Goal: Task Accomplishment & Management: Manage account settings

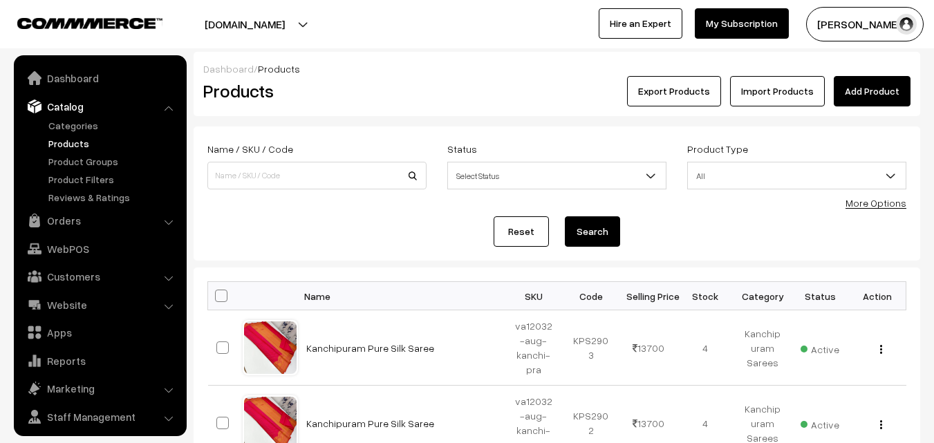
scroll to position [35, 0]
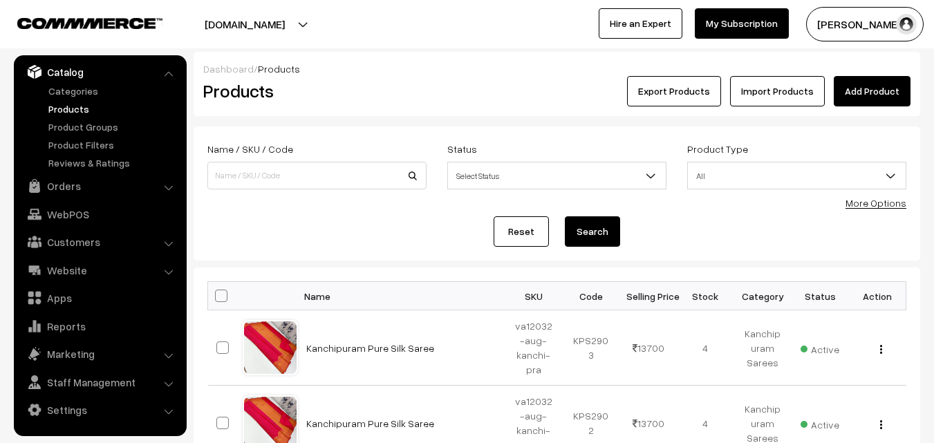
click at [467, 94] on div "Export Products Import Products Add Product" at bounding box center [678, 91] width 464 height 30
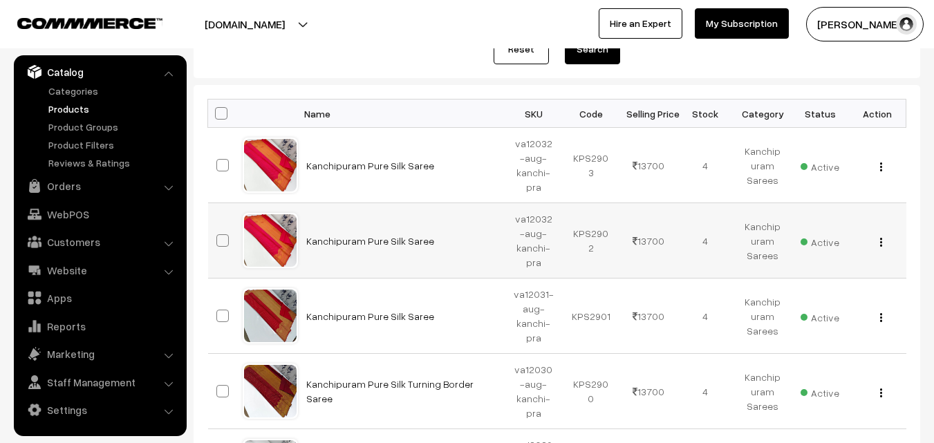
scroll to position [207, 0]
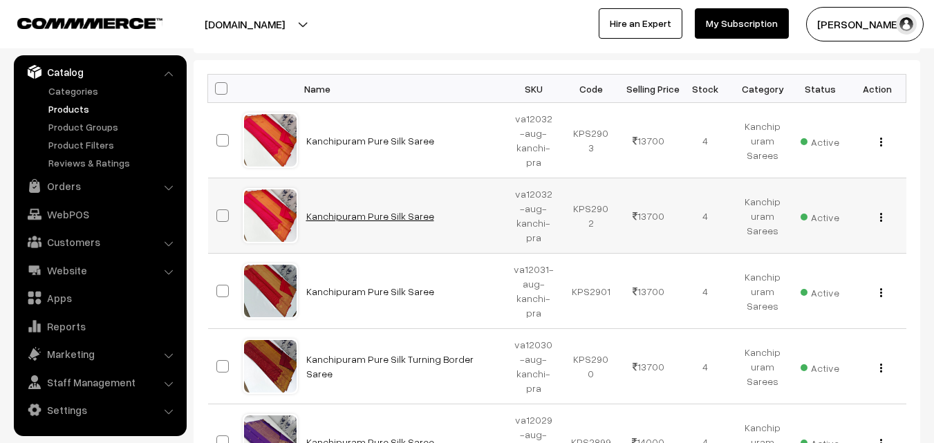
click at [369, 218] on link "Kanchipuram Pure Silk Saree" at bounding box center [370, 216] width 128 height 12
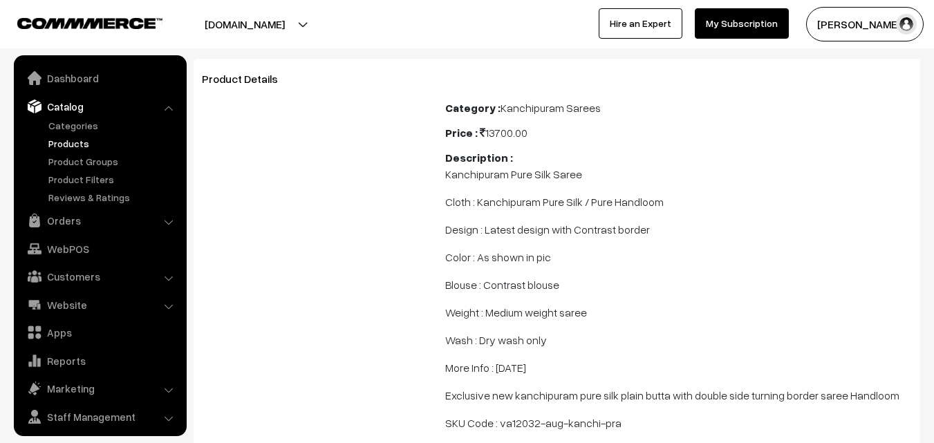
scroll to position [35, 0]
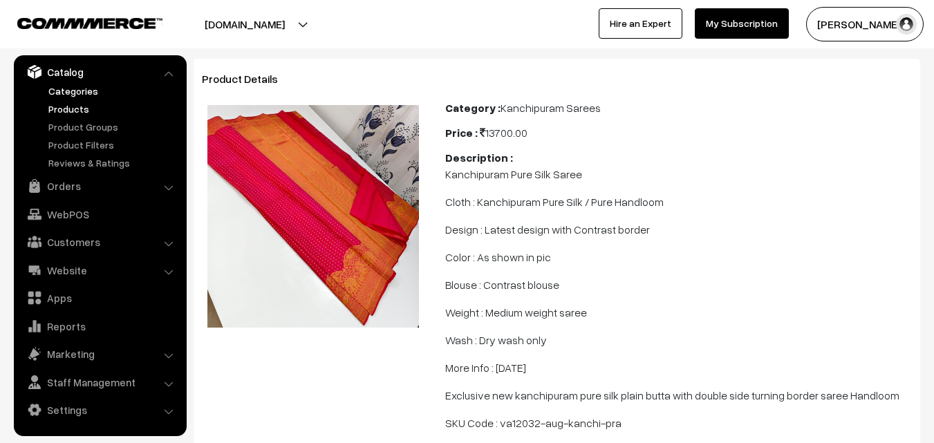
click at [79, 97] on link "Categories" at bounding box center [113, 91] width 137 height 15
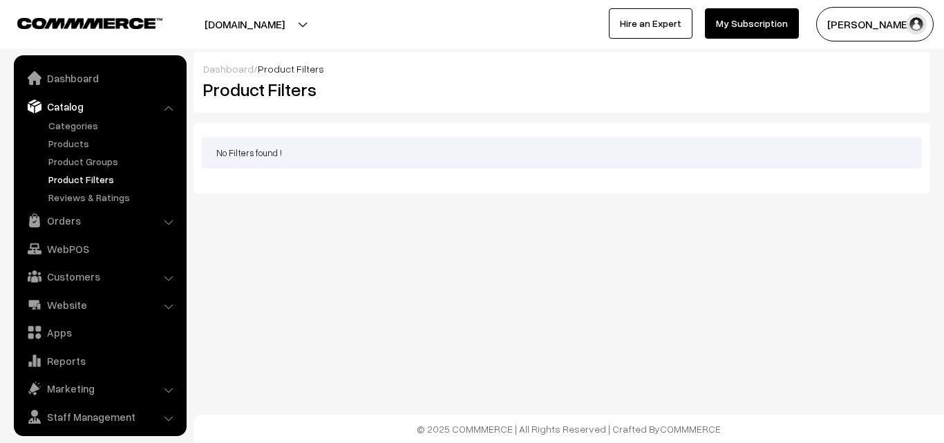
scroll to position [35, 0]
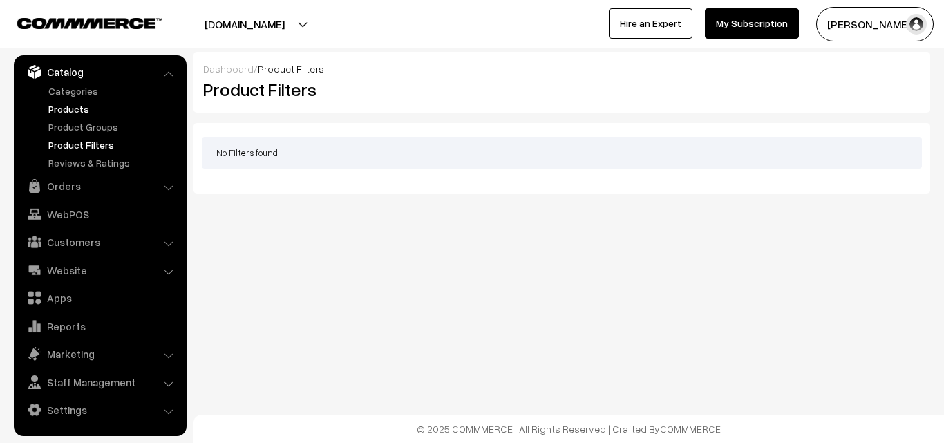
click at [76, 112] on link "Products" at bounding box center [113, 109] width 137 height 15
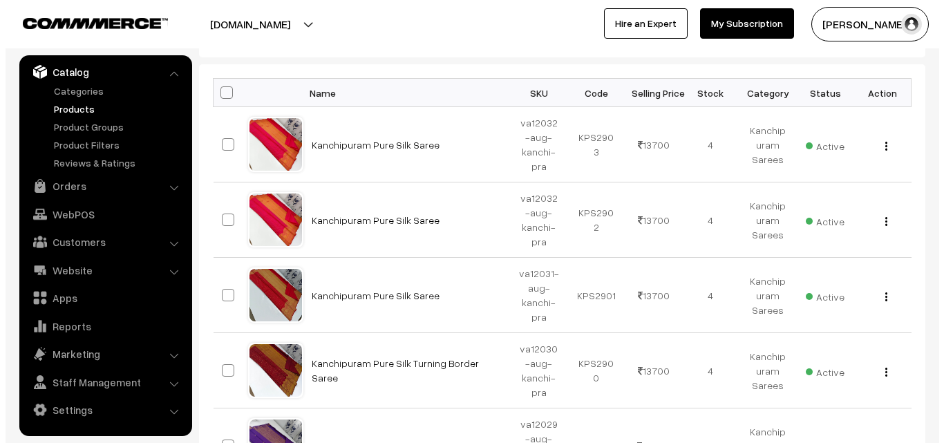
scroll to position [207, 0]
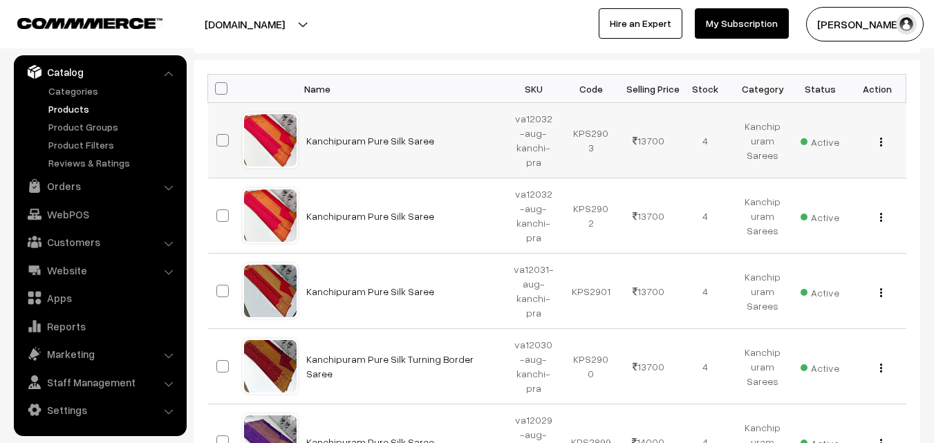
click at [227, 144] on span at bounding box center [222, 140] width 12 height 12
click at [218, 136] on input "checkbox" at bounding box center [213, 131] width 9 height 9
checkbox input "true"
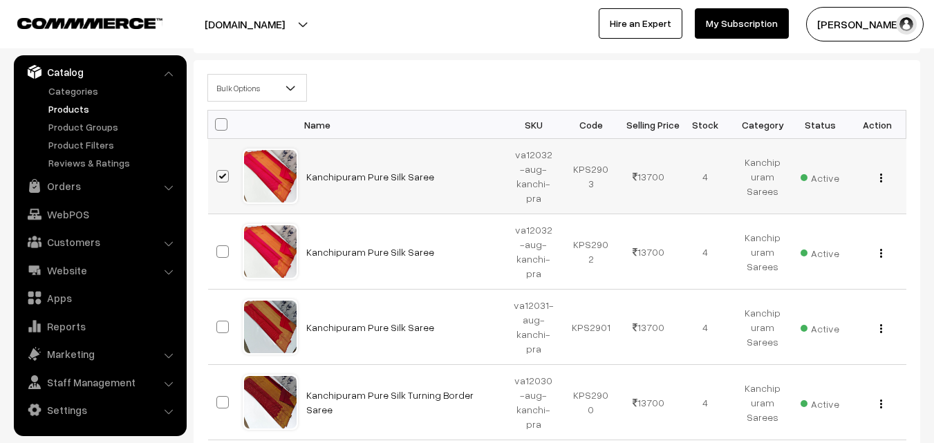
click at [882, 174] on div "View Edit Delete" at bounding box center [877, 176] width 41 height 15
click at [880, 178] on img "button" at bounding box center [881, 177] width 2 height 9
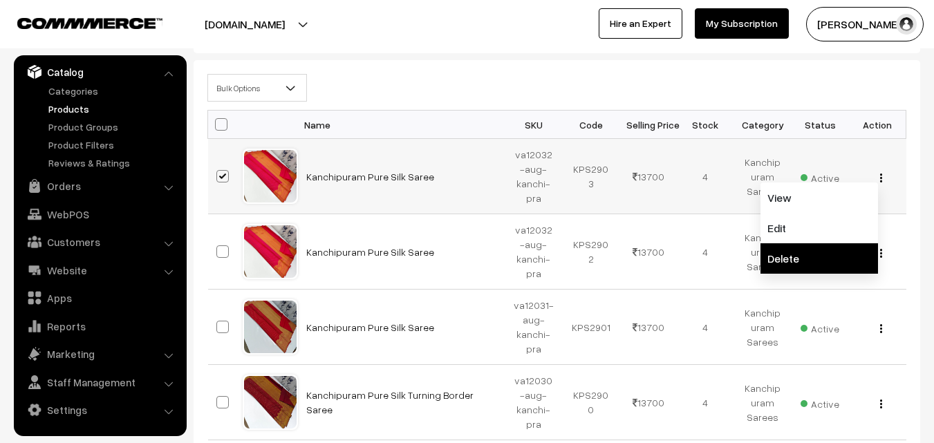
click at [779, 252] on link "Delete" at bounding box center [818, 258] width 117 height 30
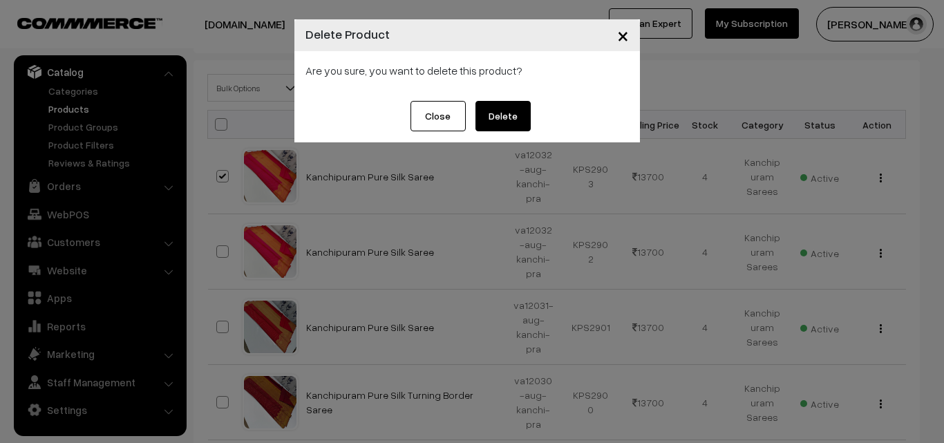
click at [502, 110] on button "Delete" at bounding box center [502, 116] width 55 height 30
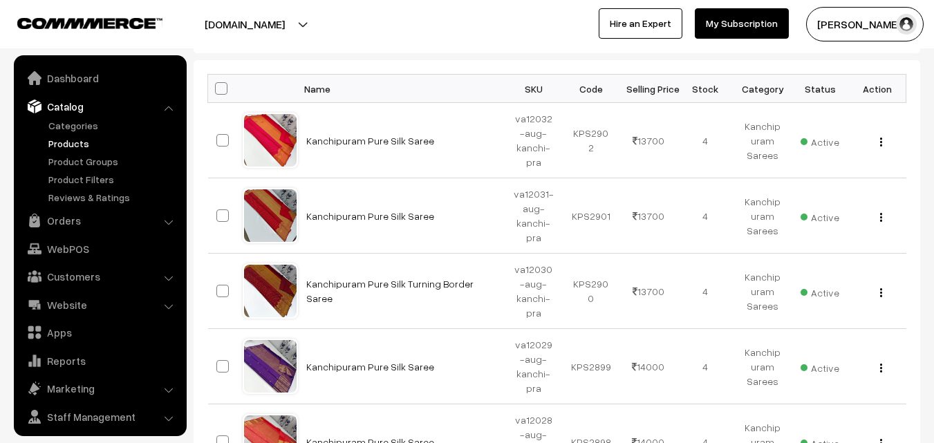
scroll to position [207, 0]
